Goal: Navigation & Orientation: Understand site structure

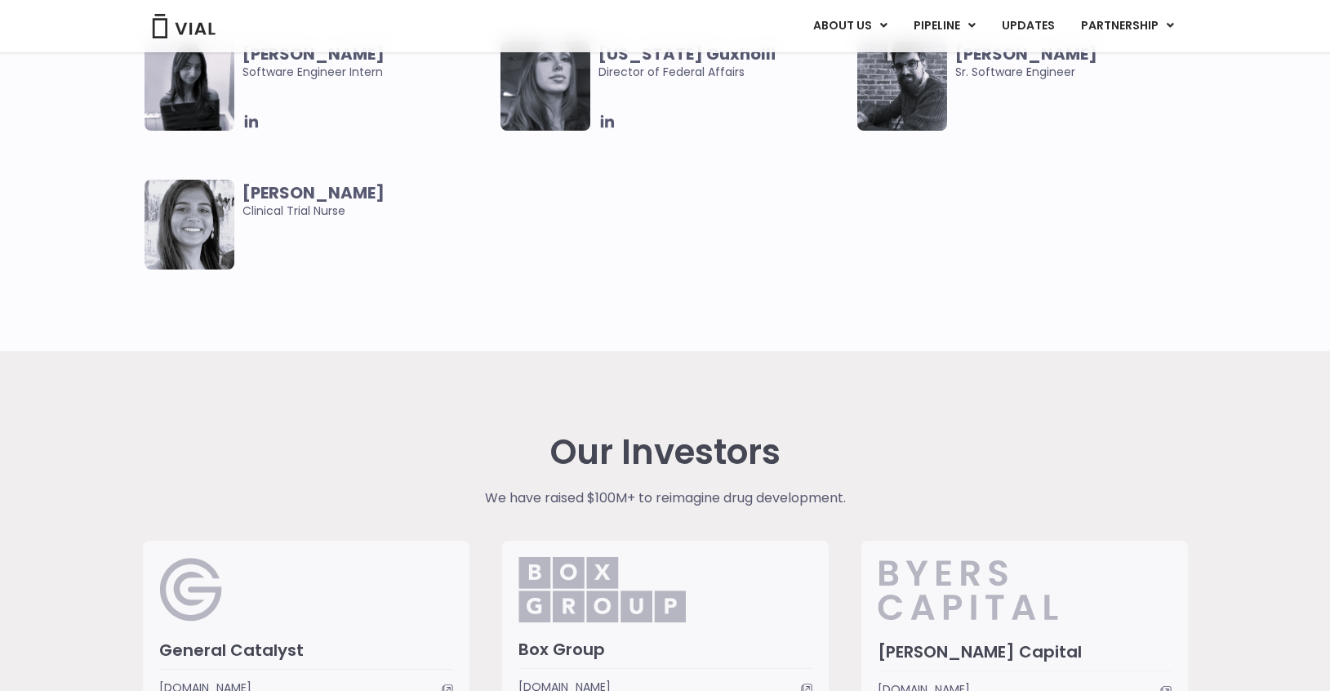
scroll to position [3586, 0]
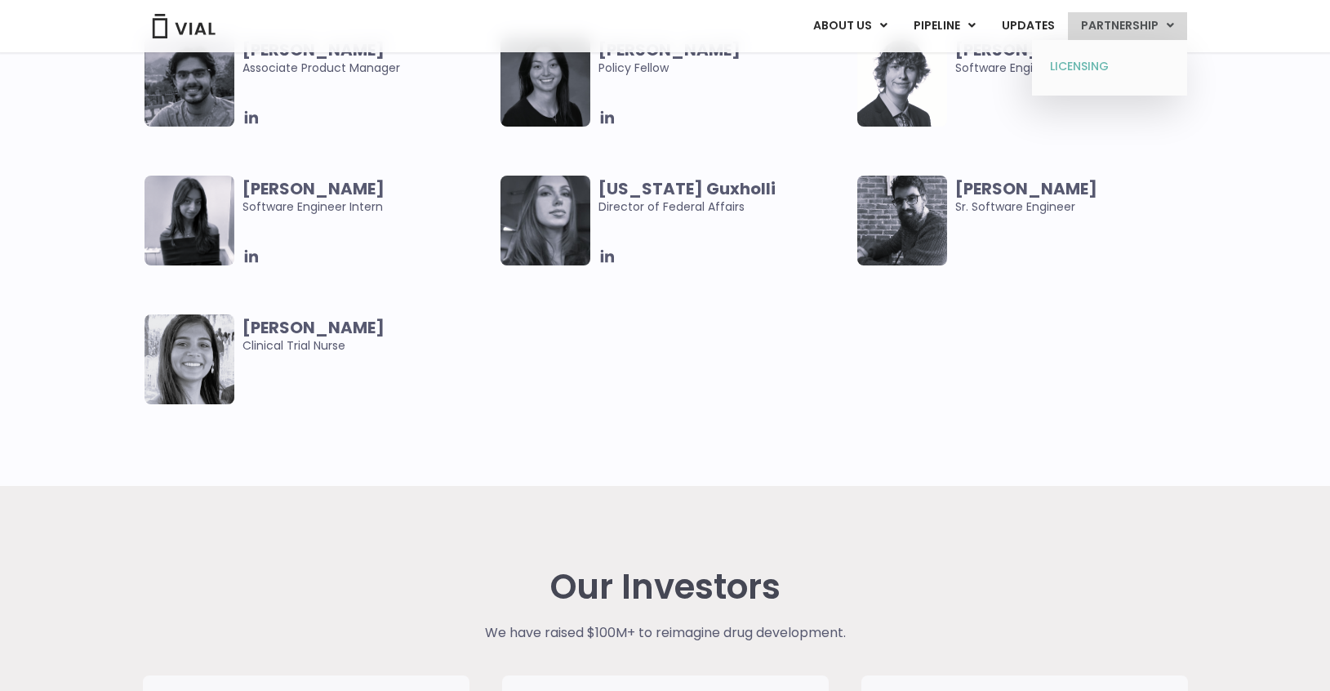
click at [1097, 75] on link "LICENSING" at bounding box center [1109, 67] width 143 height 26
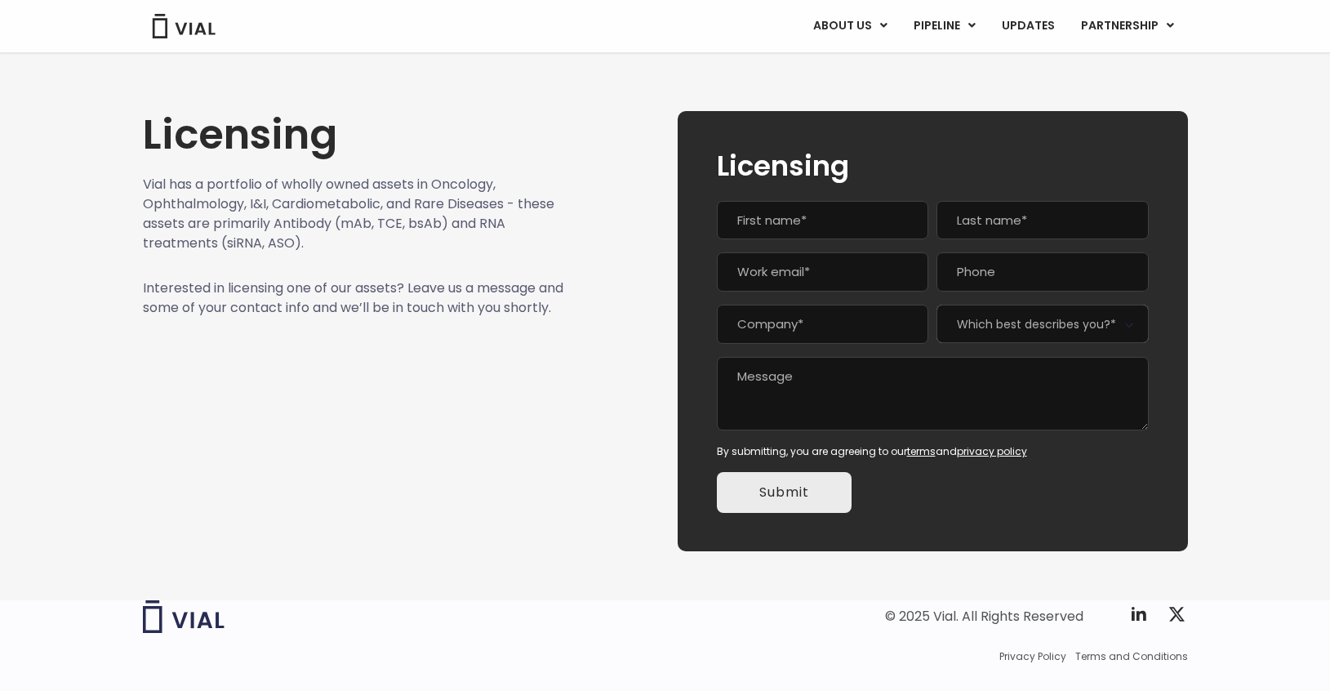
scroll to position [56, 0]
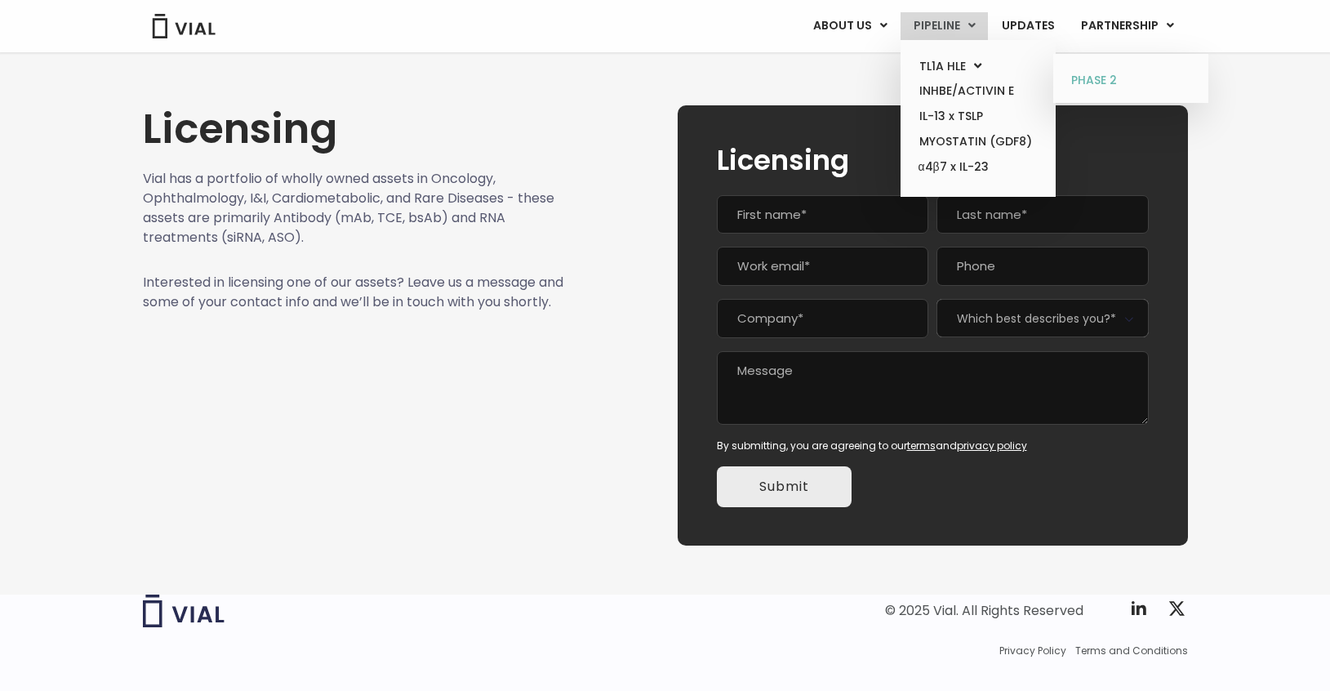
click at [1107, 80] on link "PHASE 2" at bounding box center [1130, 81] width 143 height 26
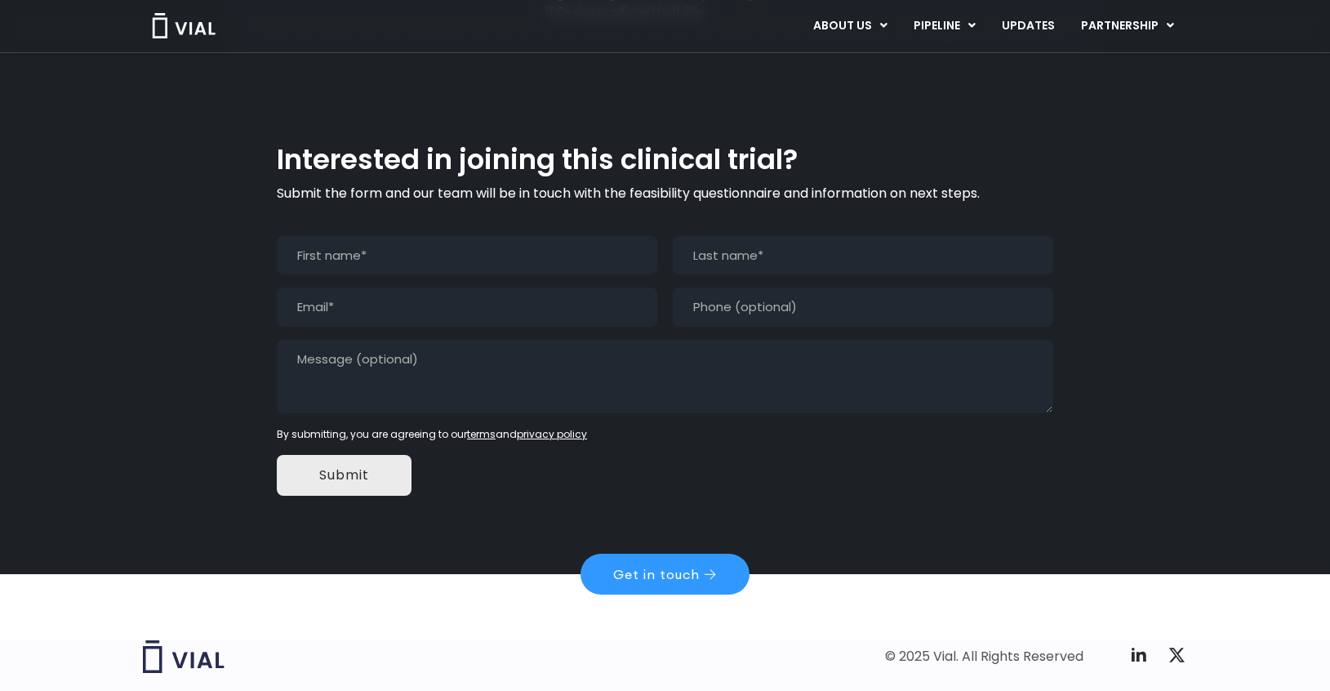
scroll to position [1552, 0]
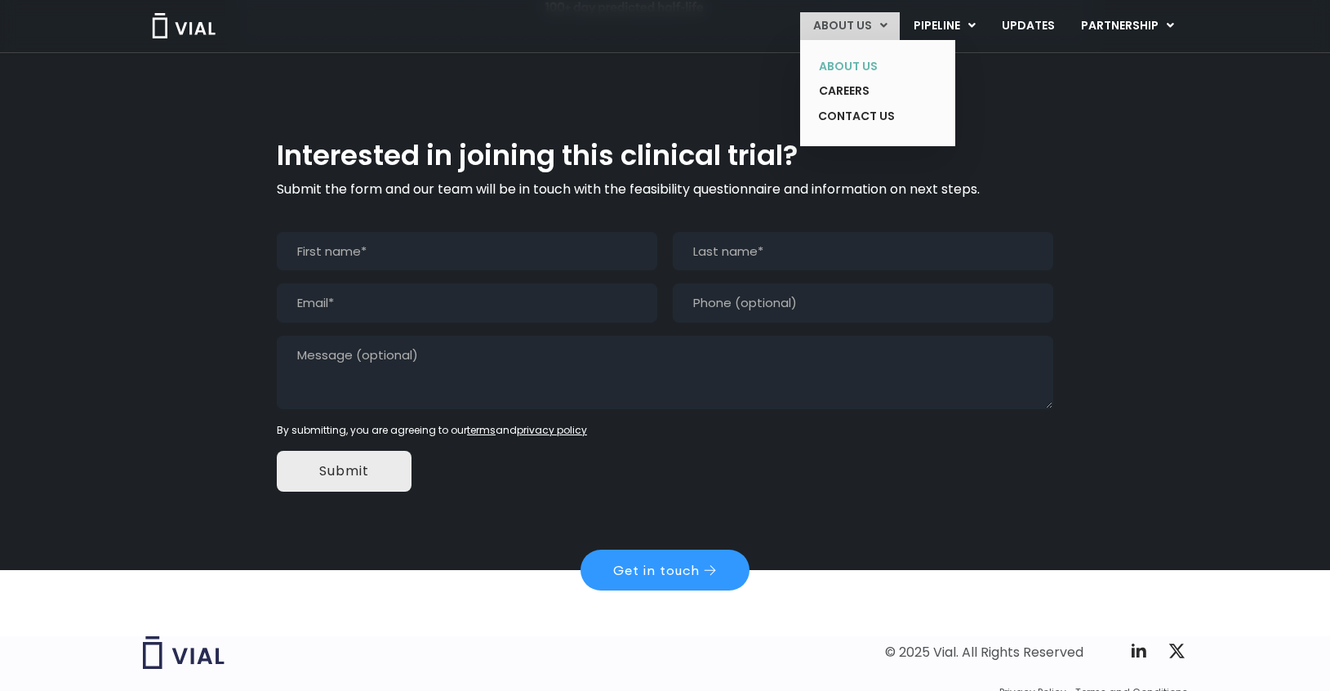
click at [864, 65] on link "ABOUT US" at bounding box center [865, 66] width 119 height 25
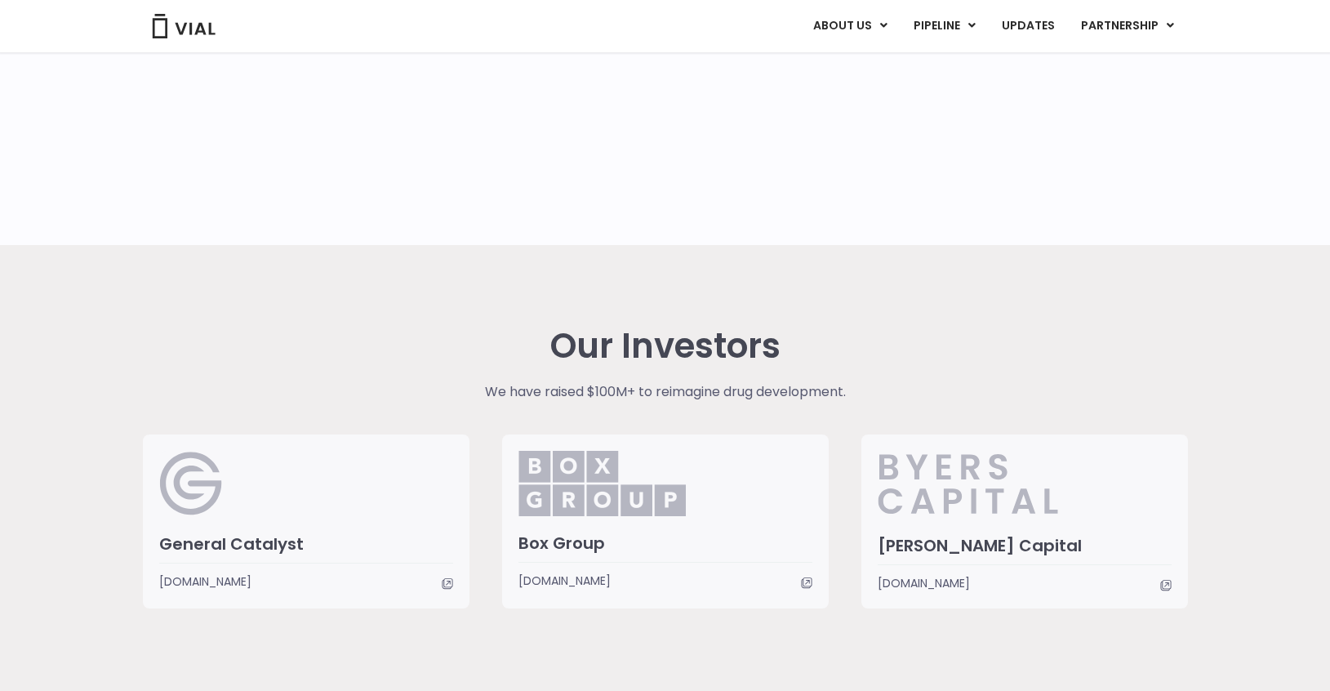
scroll to position [3850, 0]
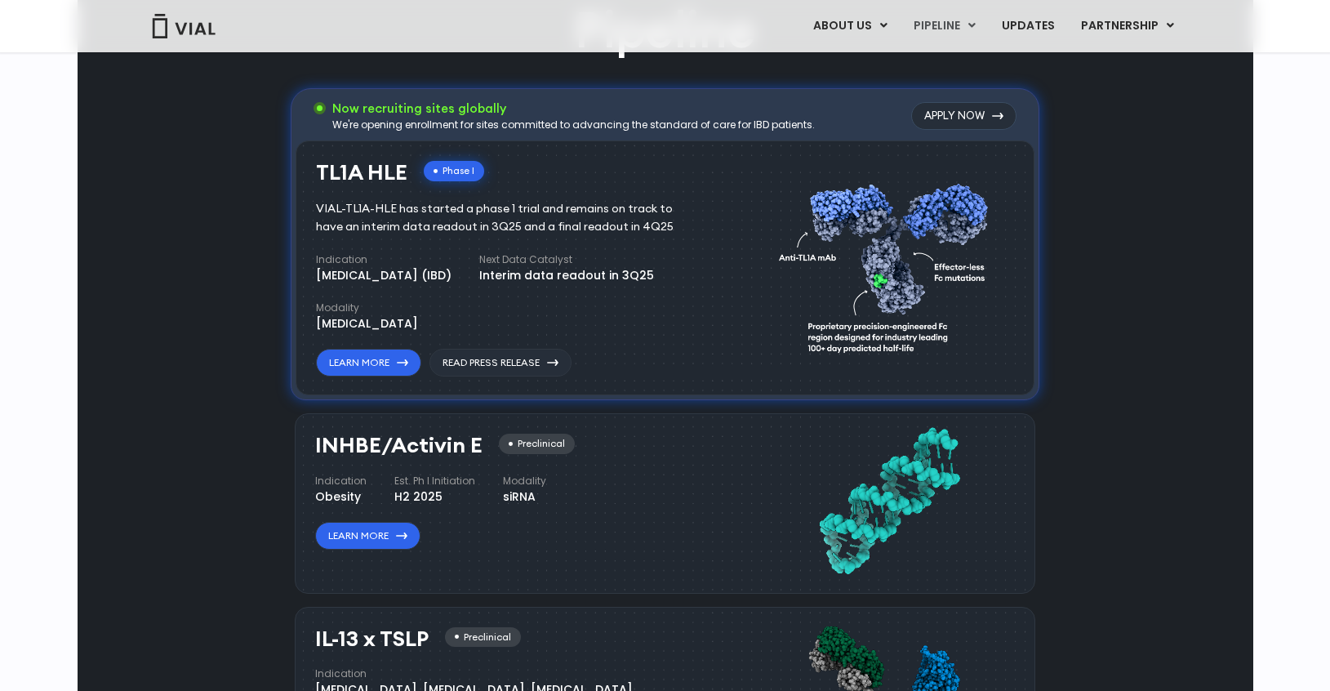
scroll to position [1069, 0]
